Goal: Use online tool/utility: Utilize a website feature to perform a specific function

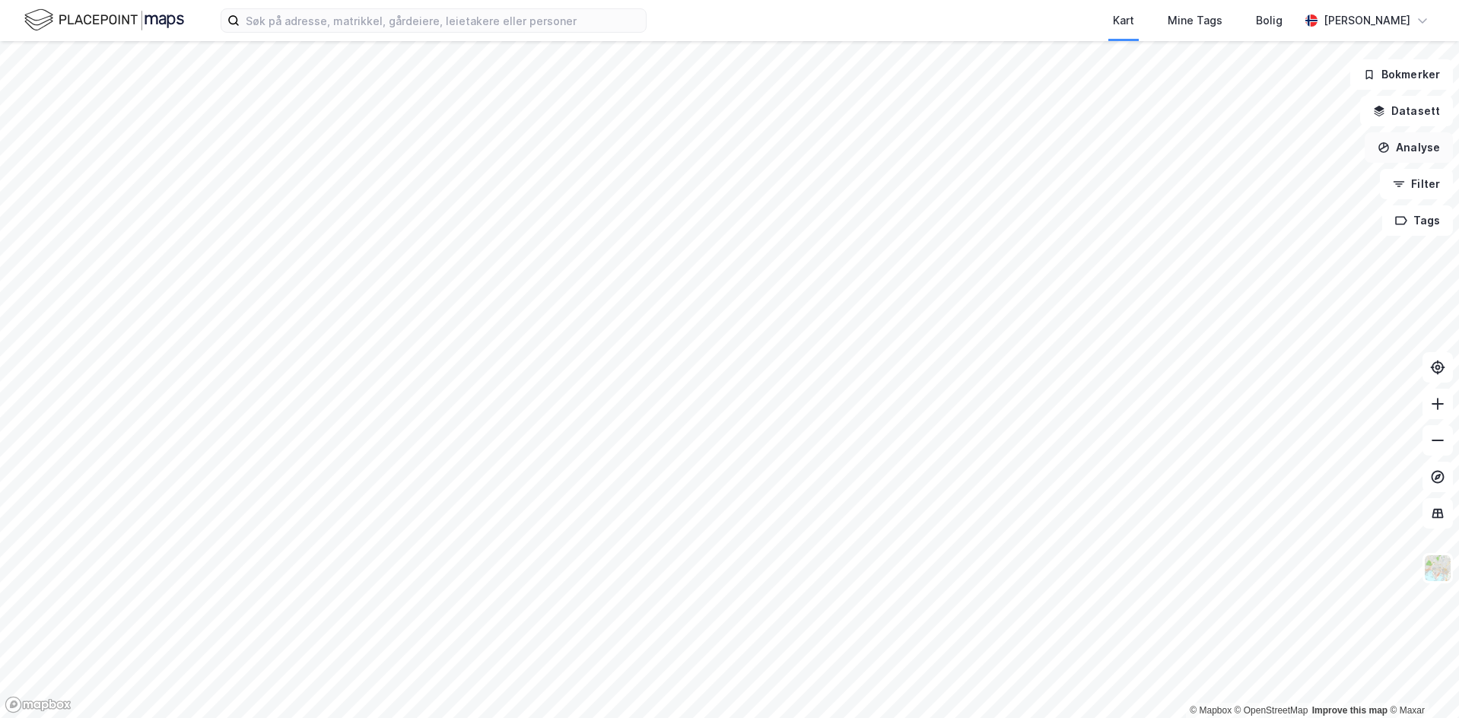
click at [1413, 158] on button "Analyse" at bounding box center [1409, 147] width 88 height 30
click at [1274, 264] on div "Reisetidsanalyse" at bounding box center [1267, 273] width 175 height 25
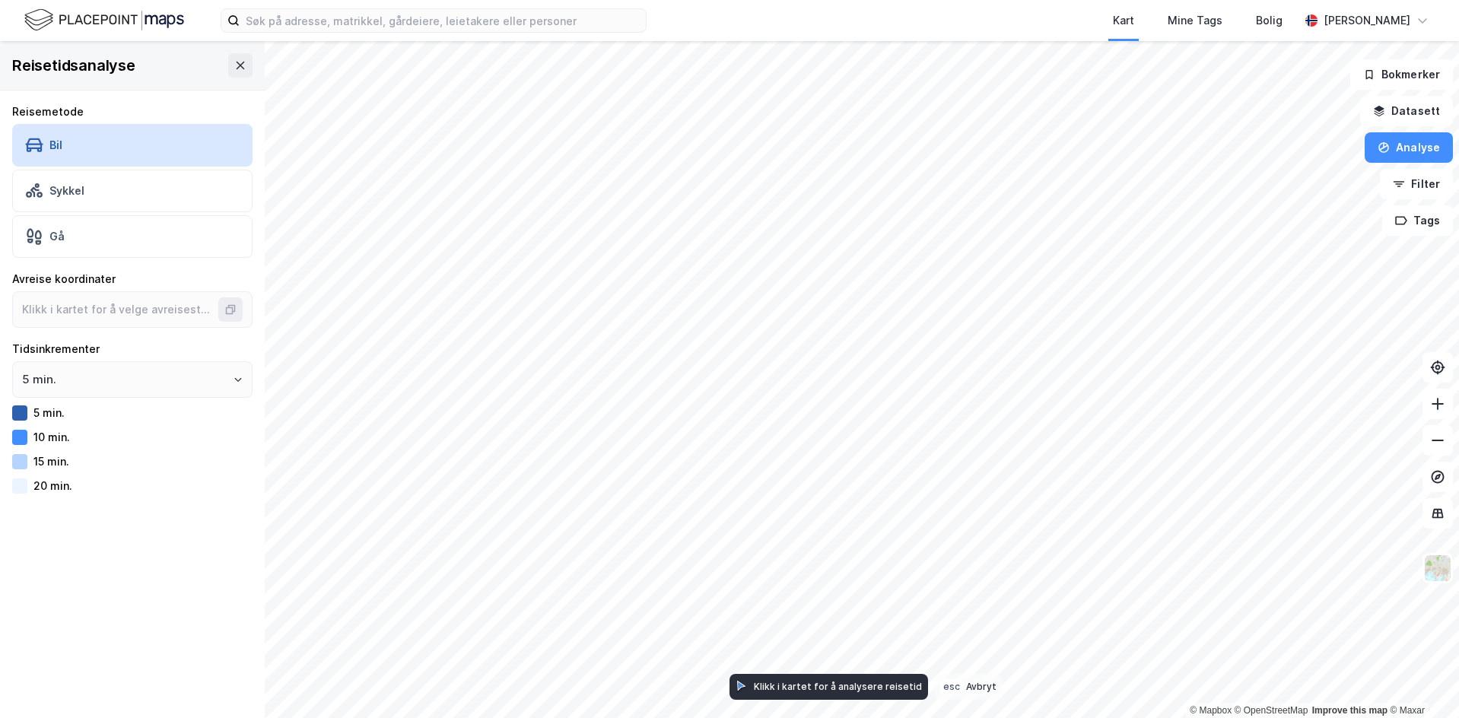
type input "59.91859021034307, 10.759907105834941"
click at [799, 688] on div "Klikk i kartet for å analysere reisetid" at bounding box center [838, 686] width 168 height 11
type input "59.93204033046558, 10.827763901615299"
